Goal: Find specific page/section: Find specific page/section

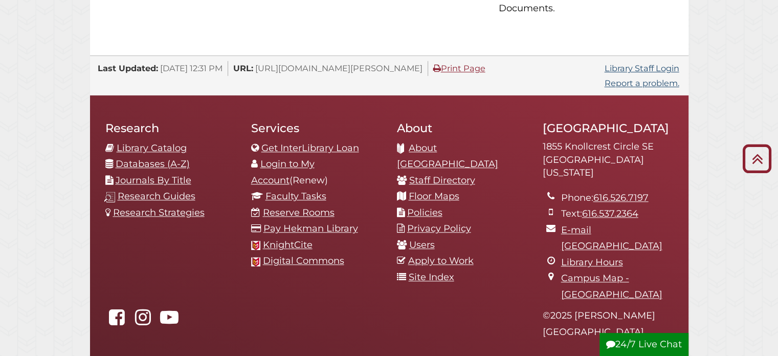
scroll to position [1135, 0]
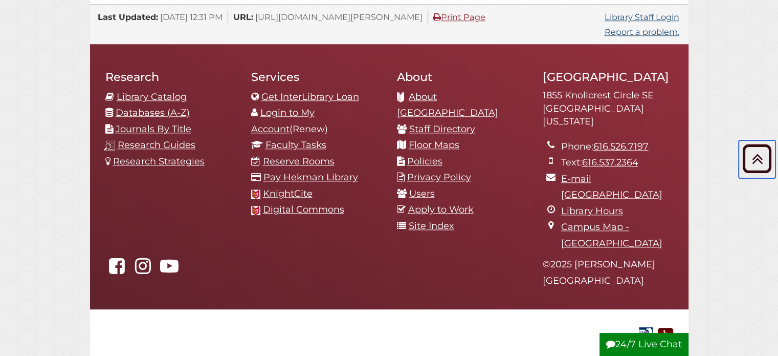
click at [755, 158] on icon "Back to Top" at bounding box center [757, 158] width 37 height 37
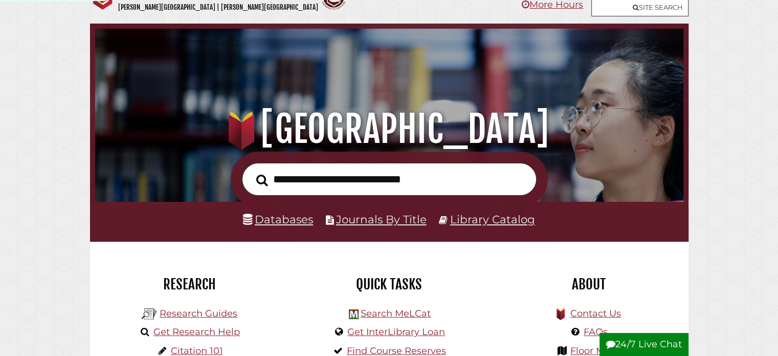
scroll to position [0, 0]
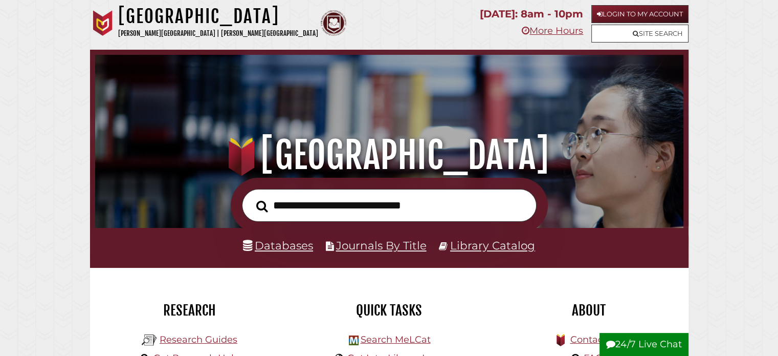
click at [342, 34] on div "Hekman Library Calvin University | Calvin Theological Seminary" at bounding box center [281, 24] width 383 height 39
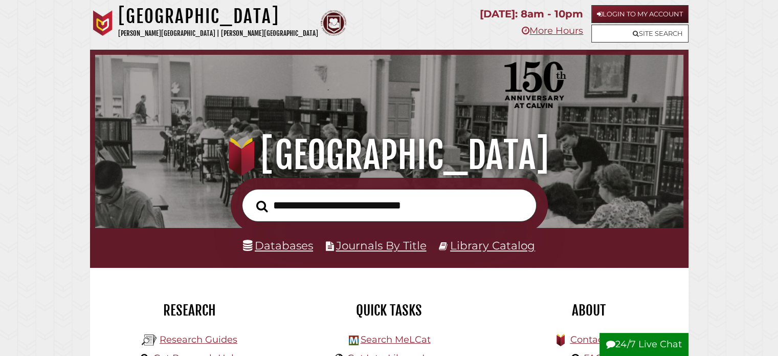
scroll to position [194, 583]
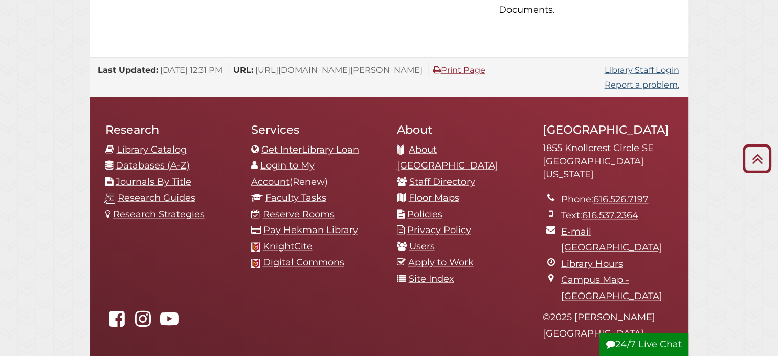
scroll to position [1135, 0]
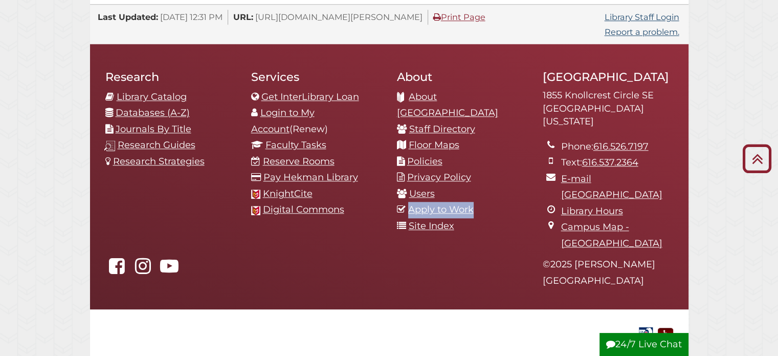
drag, startPoint x: 476, startPoint y: 145, endPoint x: 408, endPoint y: 145, distance: 68.1
click at [408, 202] on li "Apply to Work" at bounding box center [462, 210] width 130 height 16
copy link "Apply to Work"
click at [440, 204] on link "Apply to Work" at bounding box center [441, 209] width 66 height 11
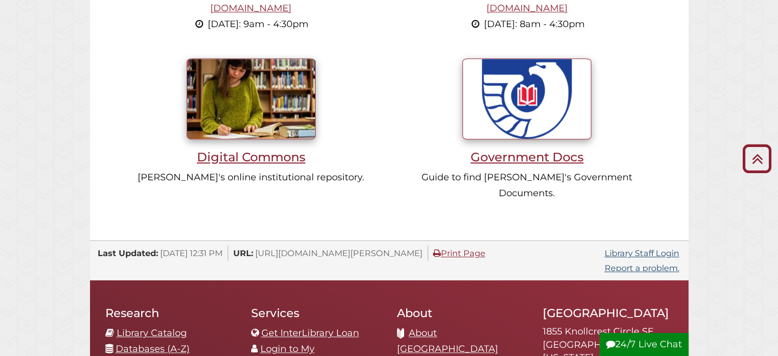
scroll to position [972, 0]
